Goal: Task Accomplishment & Management: Manage account settings

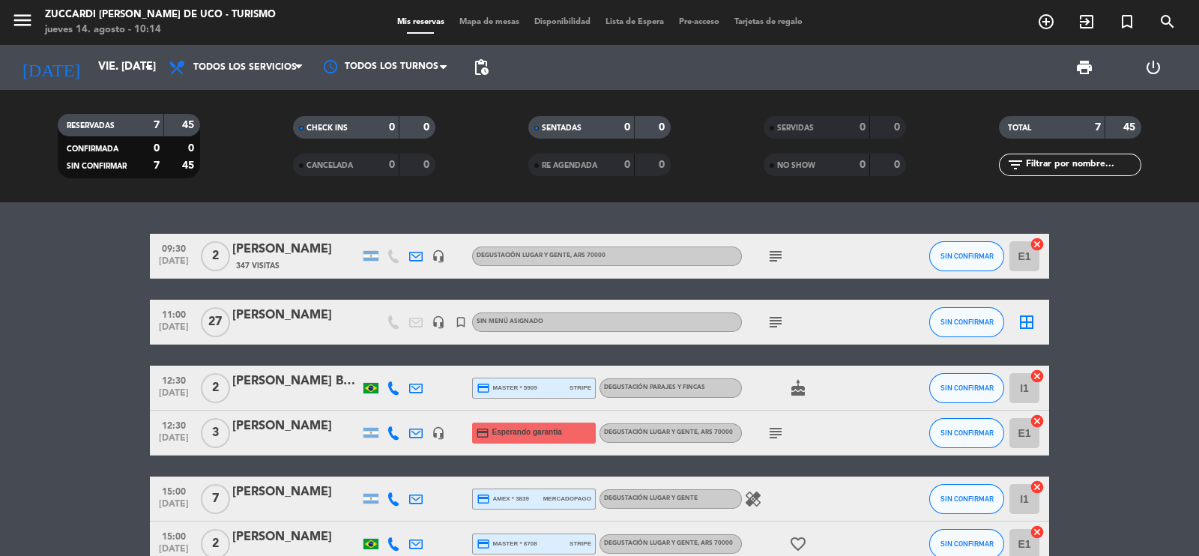
click at [775, 318] on icon "subject" at bounding box center [775, 322] width 18 height 18
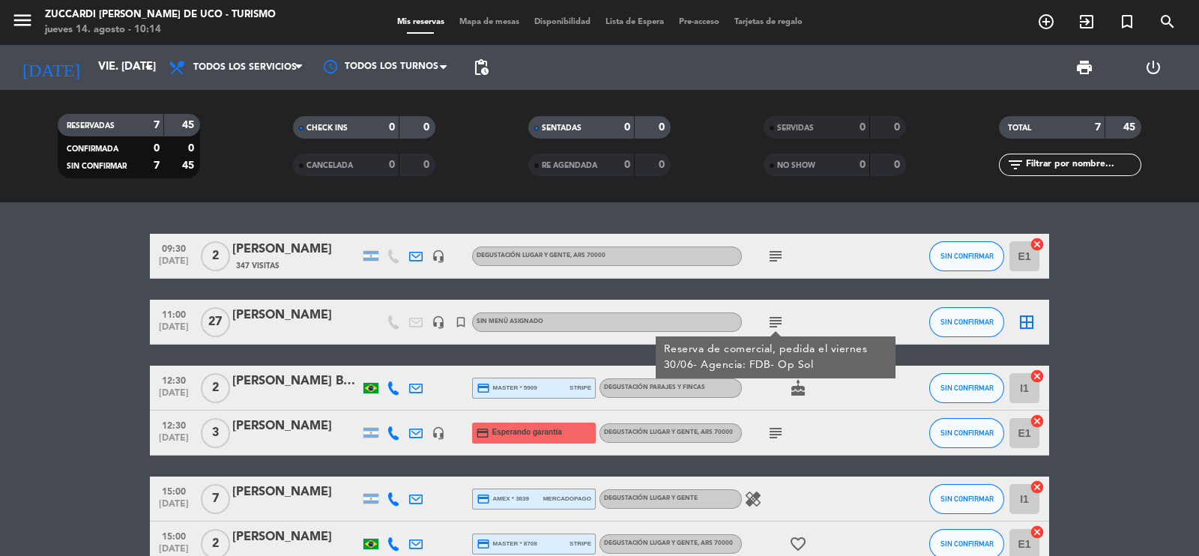
click at [254, 312] on div "[PERSON_NAME]" at bounding box center [295, 315] width 127 height 19
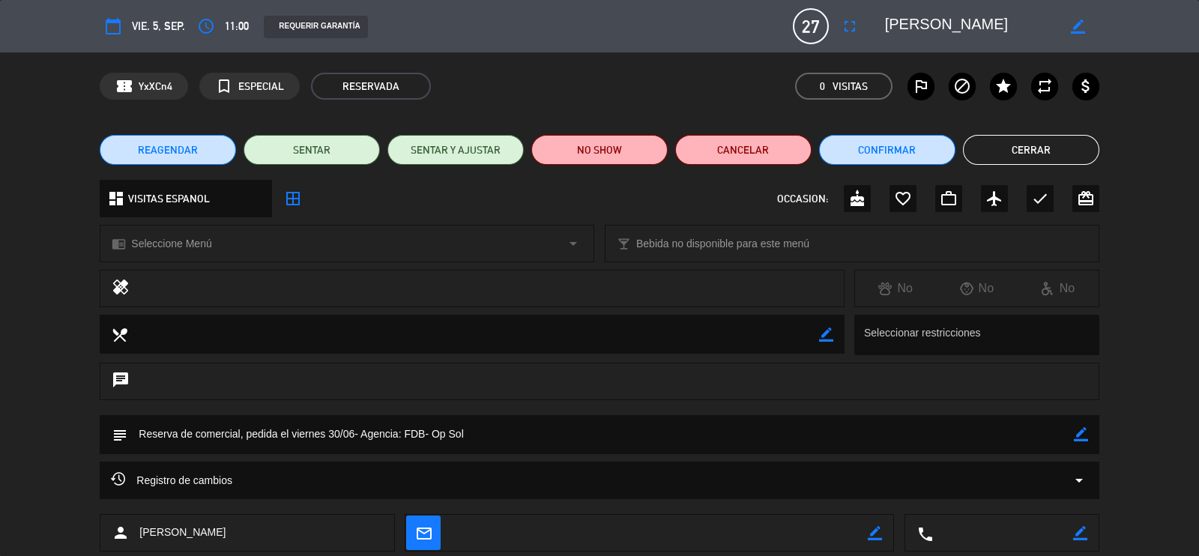
drag, startPoint x: 1031, startPoint y: 24, endPoint x: 888, endPoint y: 27, distance: 143.1
click at [888, 27] on textarea at bounding box center [971, 26] width 172 height 27
click at [853, 23] on icon "fullscreen" at bounding box center [850, 26] width 18 height 18
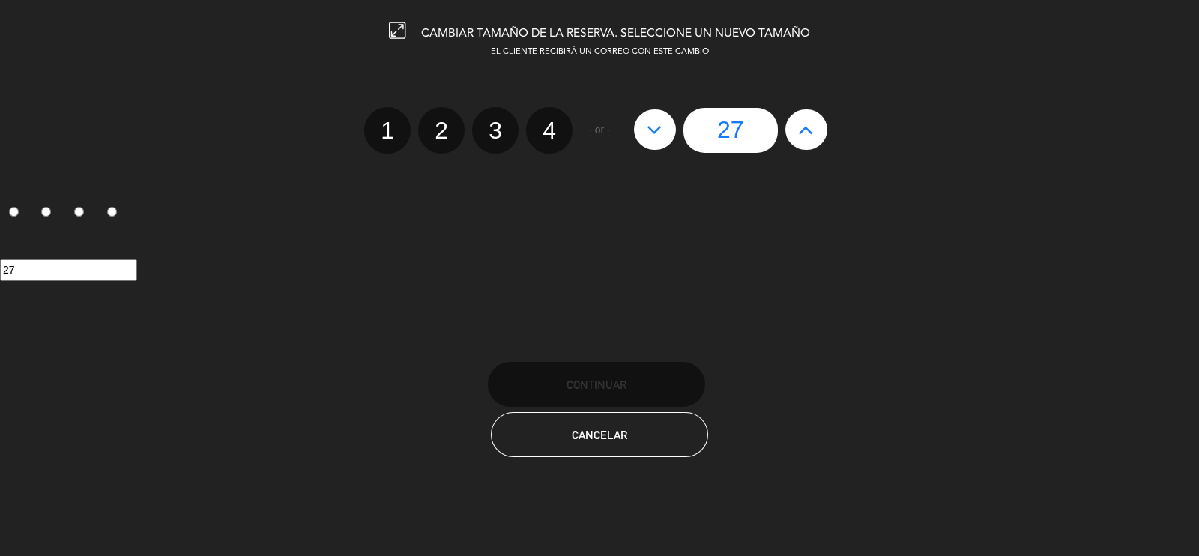
click at [667, 134] on button at bounding box center [655, 129] width 42 height 40
type input "26"
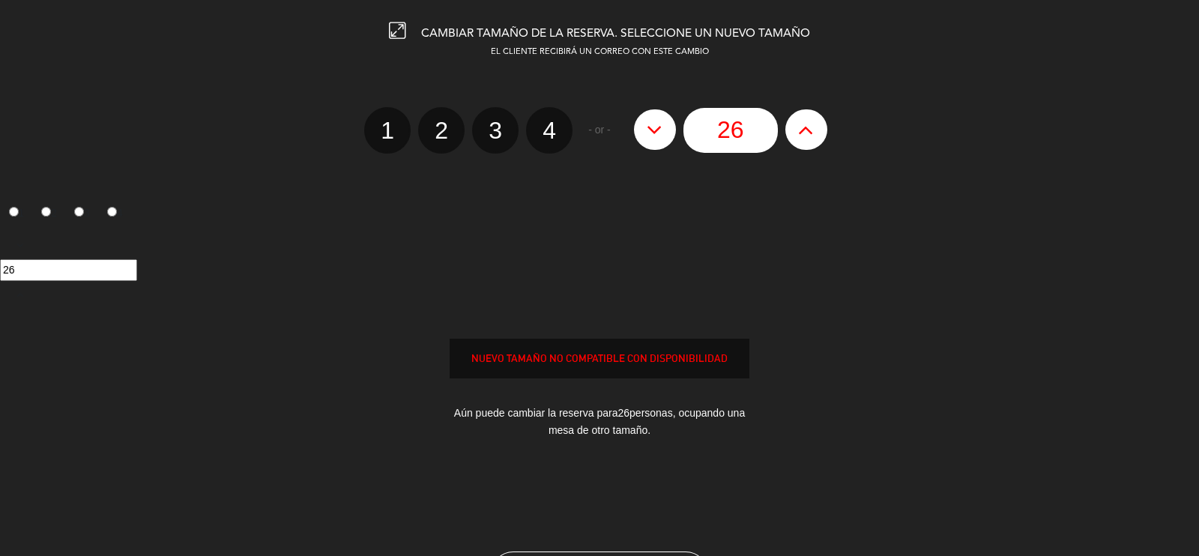
click at [667, 134] on button at bounding box center [655, 129] width 42 height 40
type input "25"
click at [667, 134] on button at bounding box center [655, 129] width 42 height 40
type input "24"
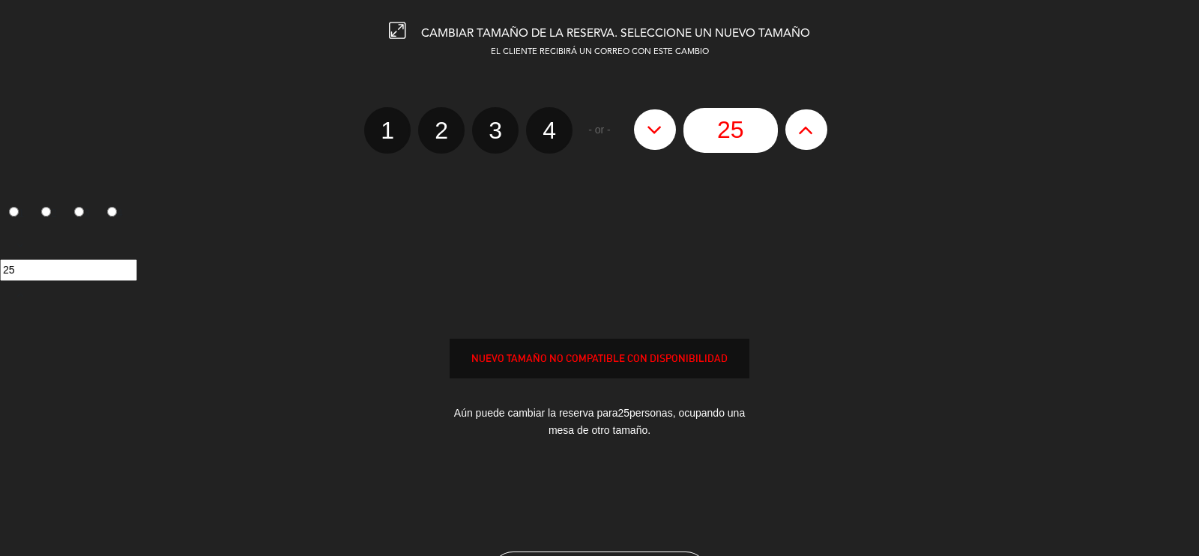
type input "24"
click at [667, 134] on button at bounding box center [655, 129] width 42 height 40
type input "23"
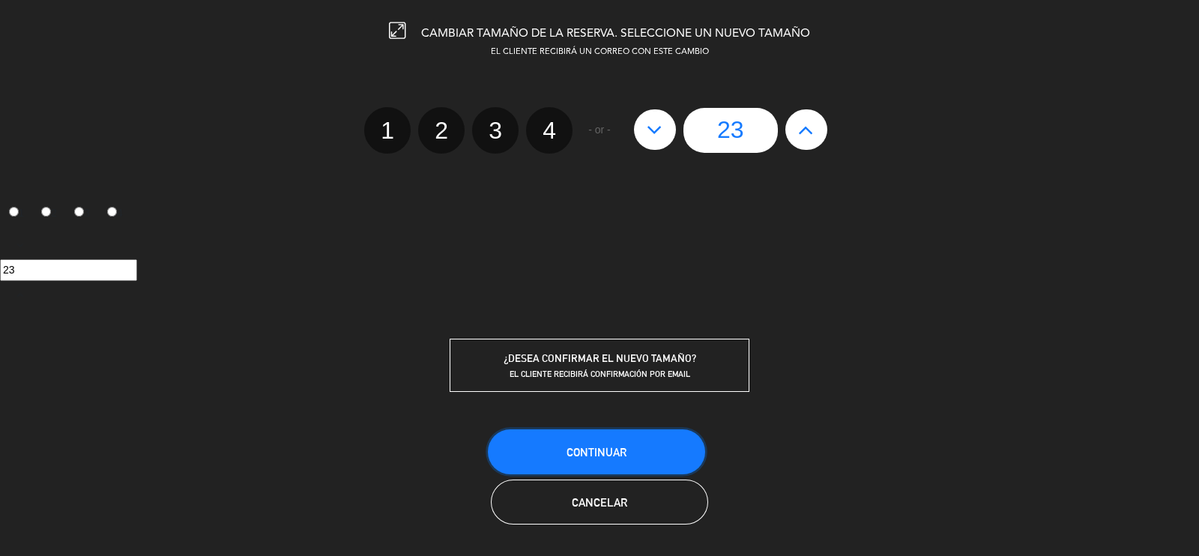
click at [618, 451] on span "Continuar" at bounding box center [596, 452] width 60 height 13
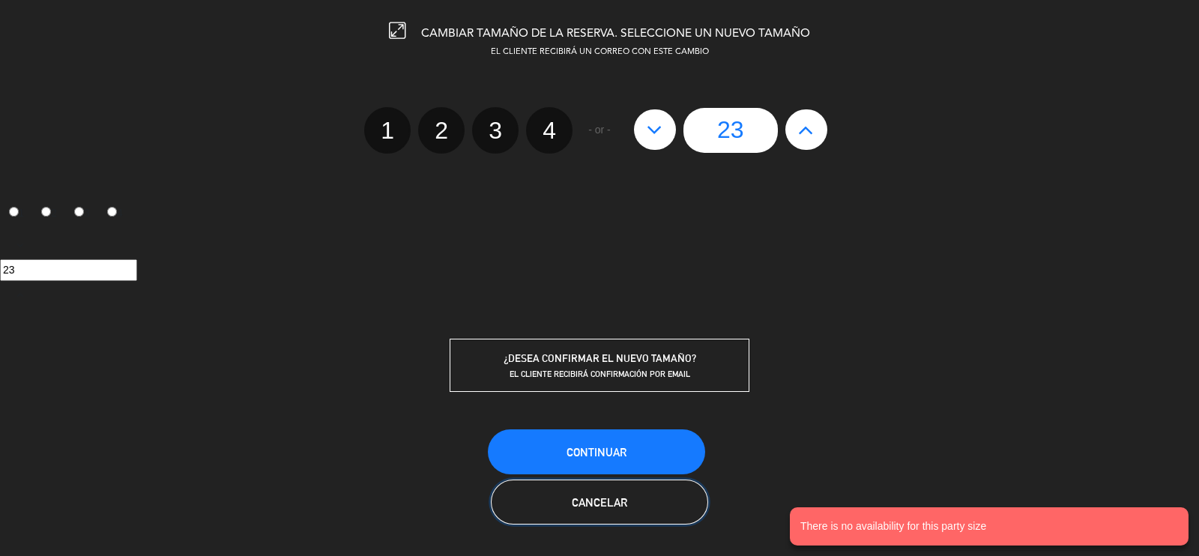
click at [581, 505] on span "Cancelar" at bounding box center [599, 502] width 55 height 13
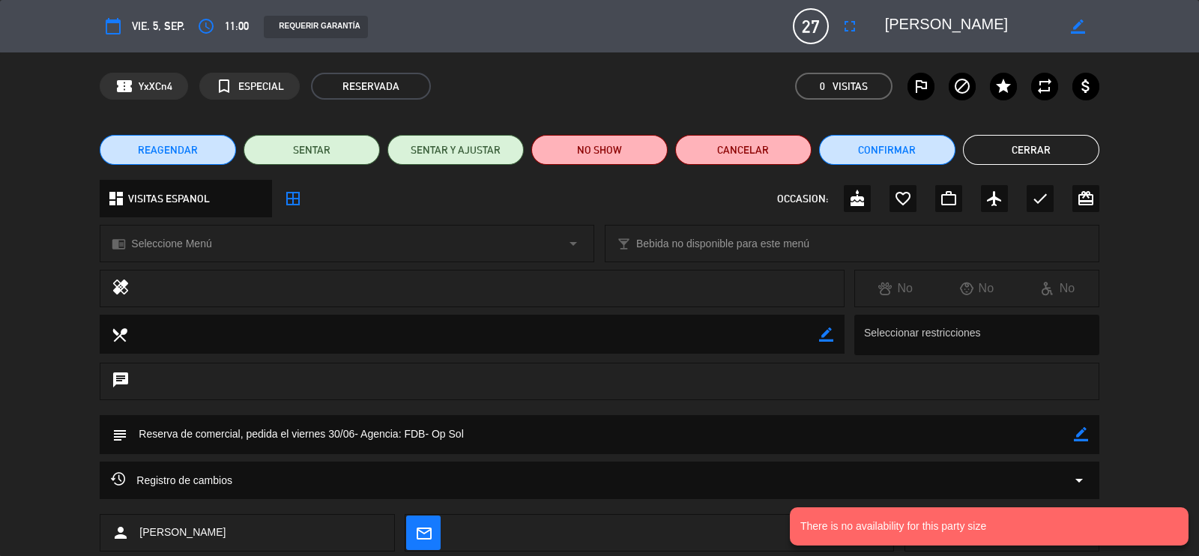
click at [1049, 146] on button "Cerrar" at bounding box center [1031, 150] width 136 height 30
